Goal: Transaction & Acquisition: Purchase product/service

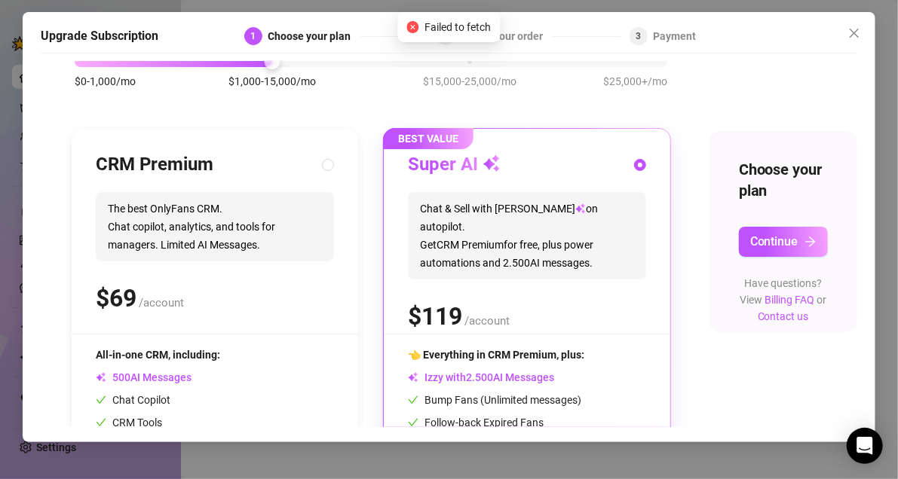
scroll to position [84, 0]
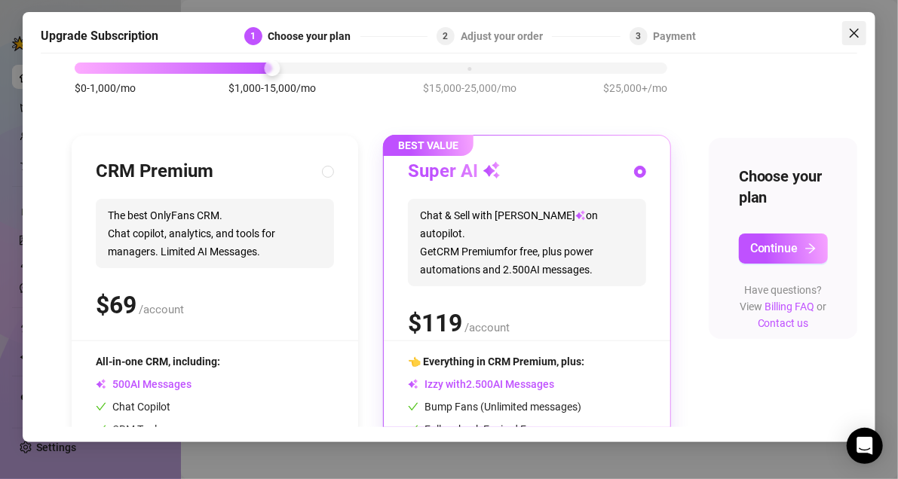
click at [851, 44] on button "Close" at bounding box center [854, 33] width 24 height 24
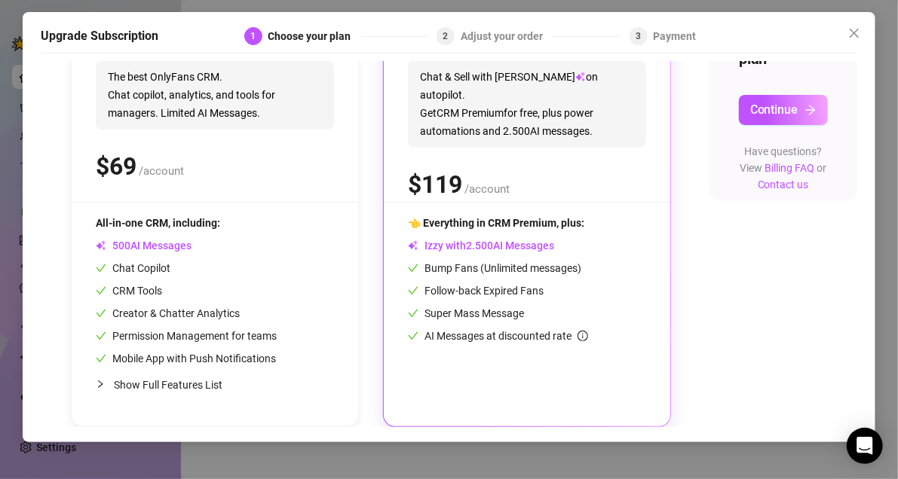
scroll to position [84, 0]
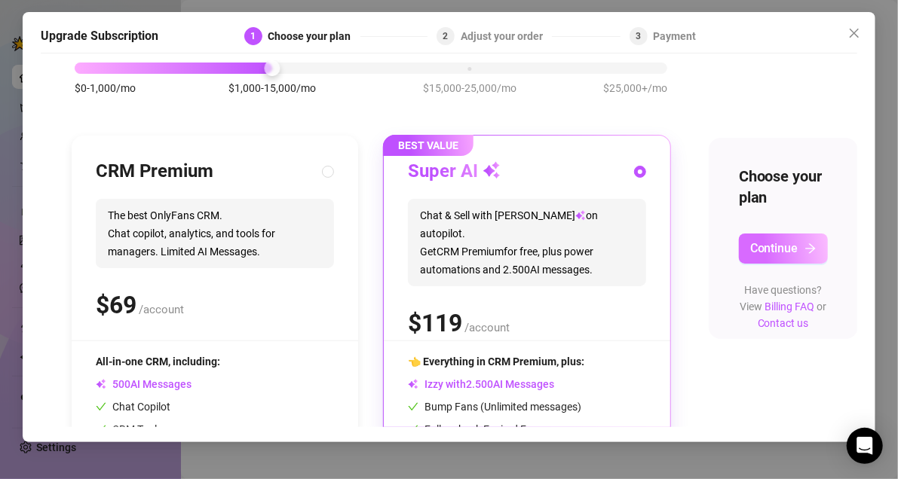
click at [781, 259] on button "Continue" at bounding box center [783, 249] width 89 height 30
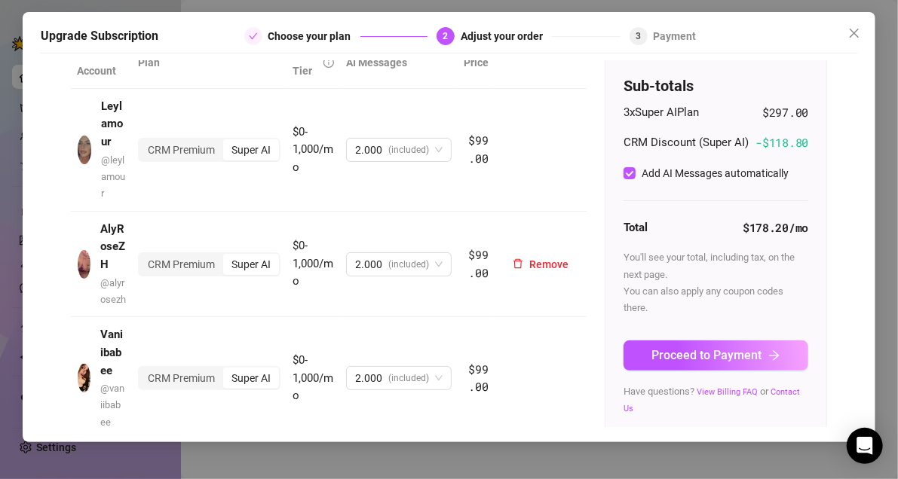
scroll to position [146, 0]
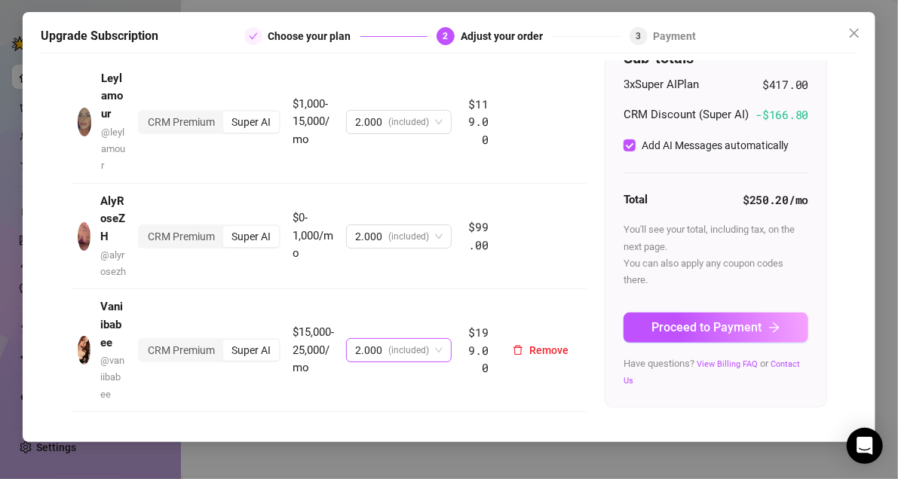
click at [433, 353] on span "2.000 (included)" at bounding box center [398, 350] width 87 height 23
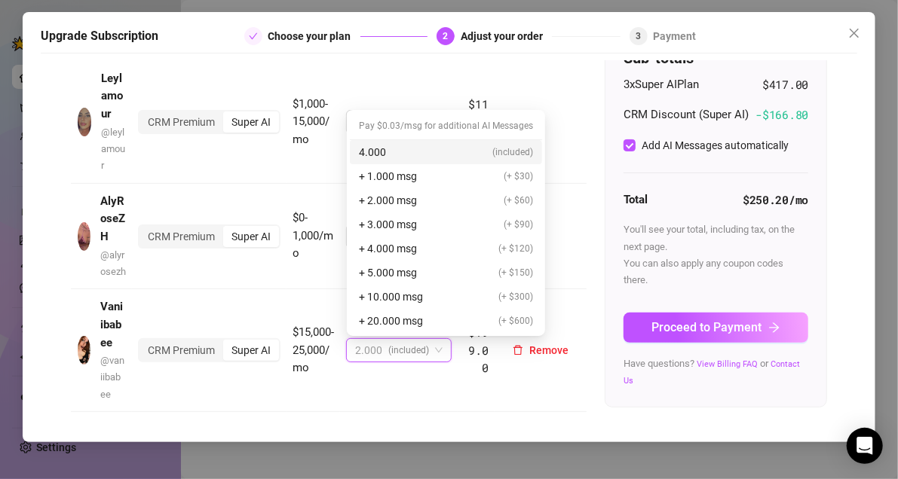
click at [433, 353] on span "2.000 (included)" at bounding box center [398, 350] width 87 height 23
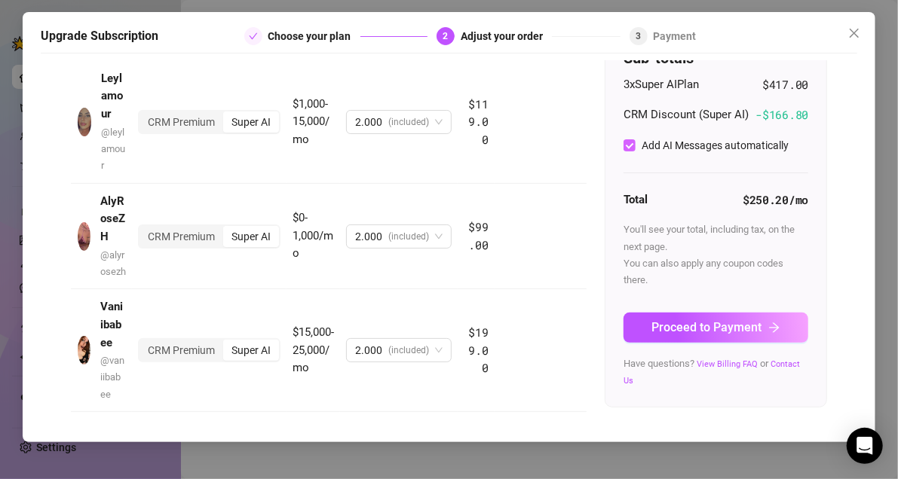
click at [623, 148] on input "Add AI Messages automatically" at bounding box center [629, 145] width 12 height 12
checkbox input "true"
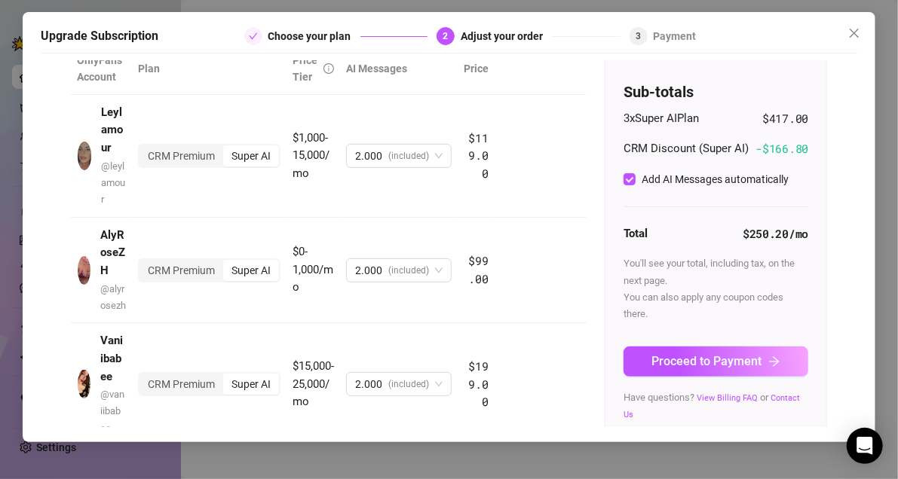
scroll to position [0, 0]
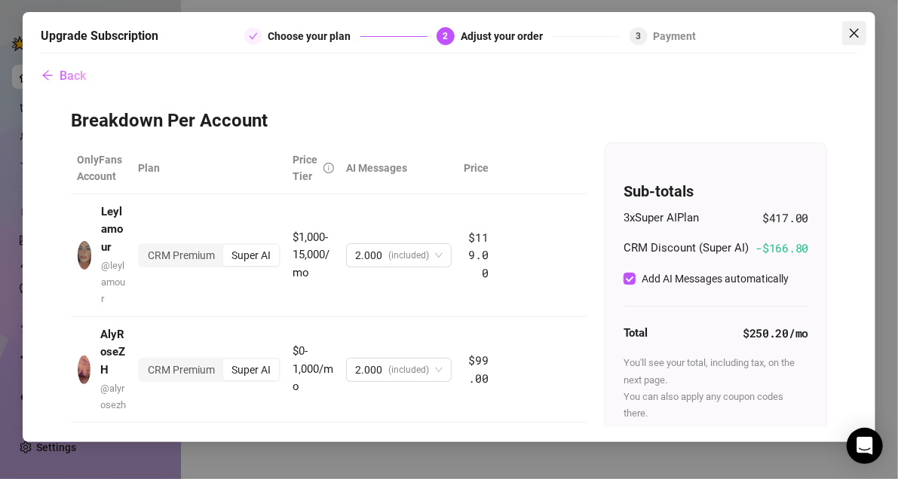
click at [859, 35] on icon "close" at bounding box center [854, 33] width 12 height 12
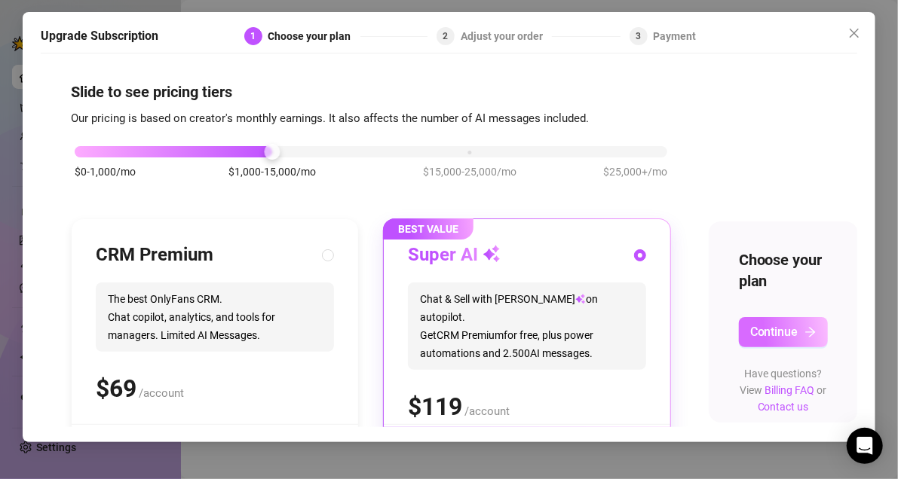
click at [791, 333] on span "Continue" at bounding box center [774, 332] width 48 height 14
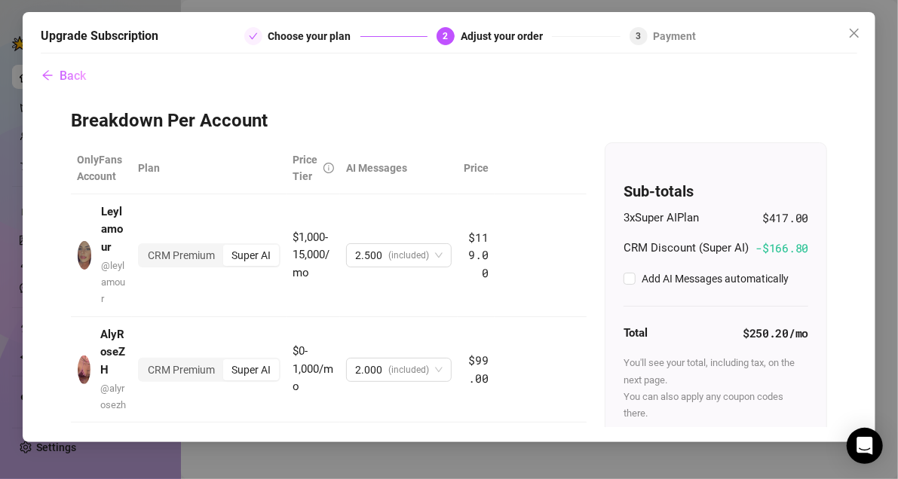
checkbox input "true"
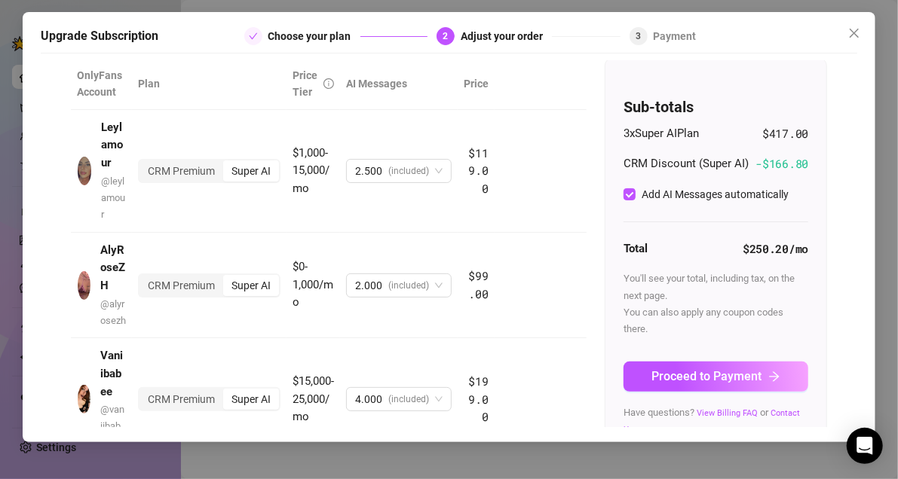
scroll to position [146, 0]
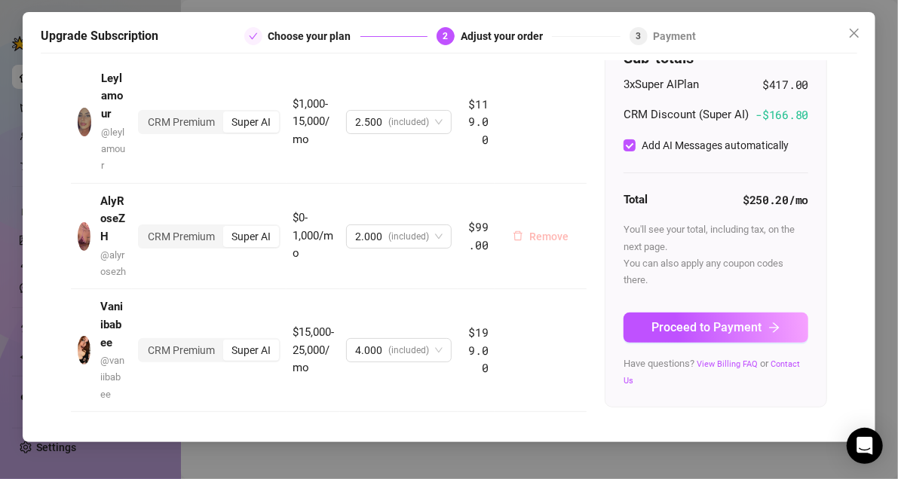
click at [534, 234] on span "Remove" at bounding box center [548, 237] width 39 height 12
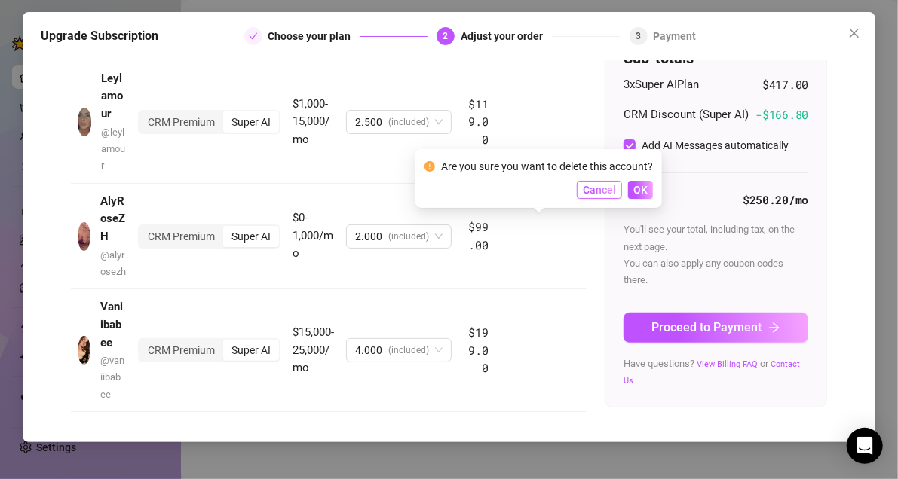
click at [601, 182] on button "Cancel" at bounding box center [598, 190] width 45 height 18
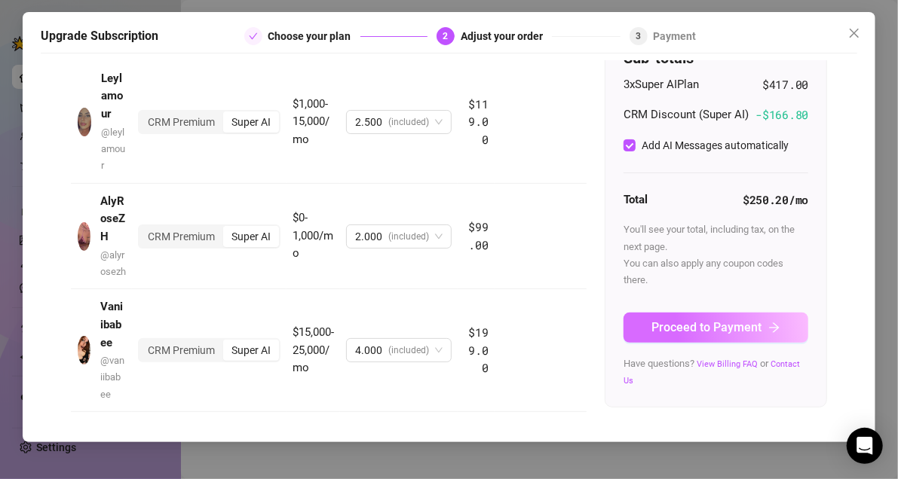
click at [699, 334] on span "Proceed to Payment" at bounding box center [707, 327] width 110 height 14
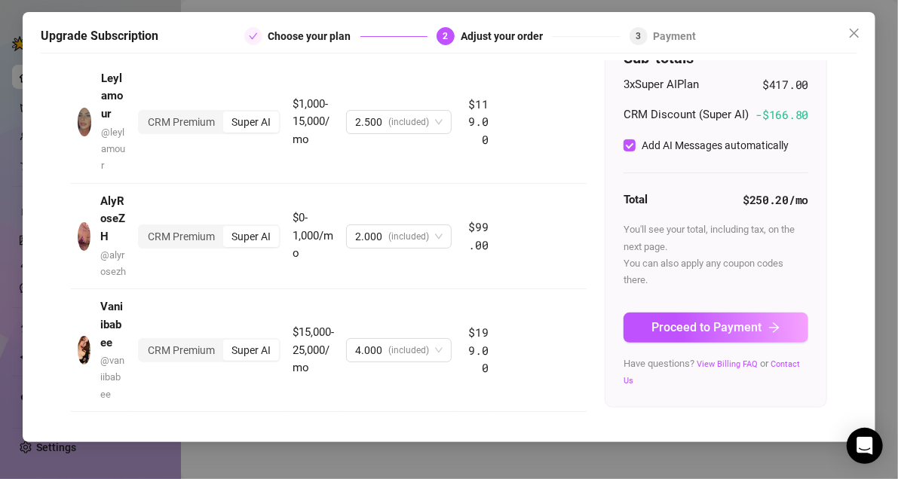
scroll to position [0, 0]
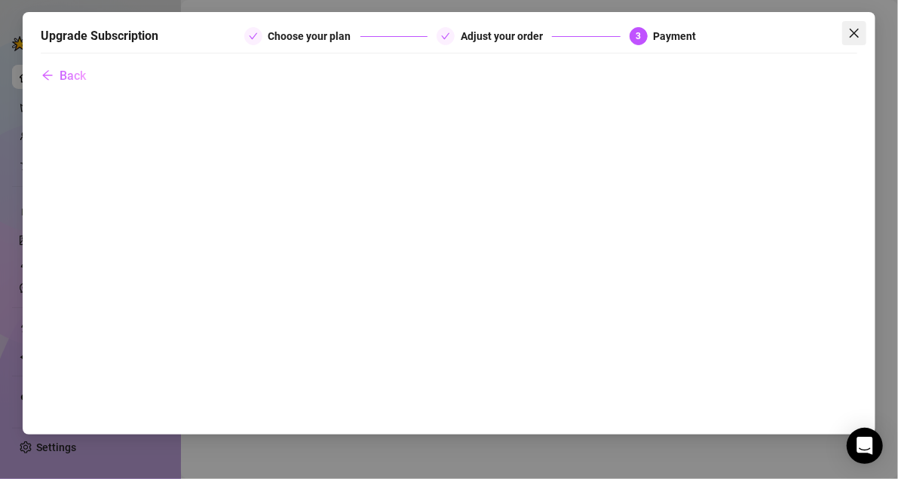
click at [864, 33] on span "Close" at bounding box center [854, 33] width 24 height 12
